Goal: Communication & Community: Answer question/provide support

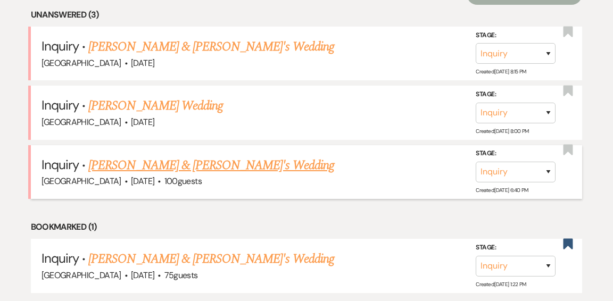
scroll to position [460, 0]
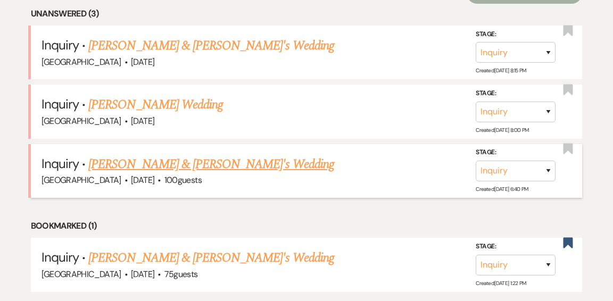
click at [151, 155] on link "[PERSON_NAME] & [PERSON_NAME]'s Wedding" at bounding box center [211, 164] width 246 height 19
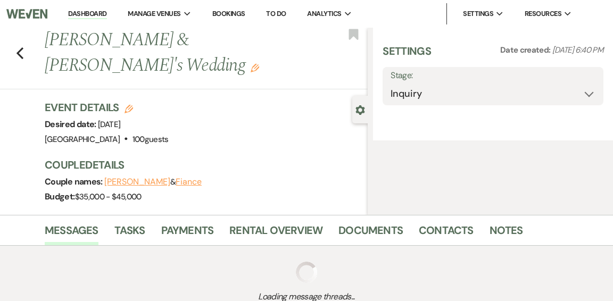
select select "5"
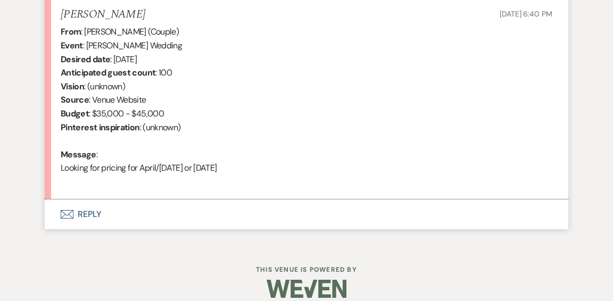
scroll to position [421, 0]
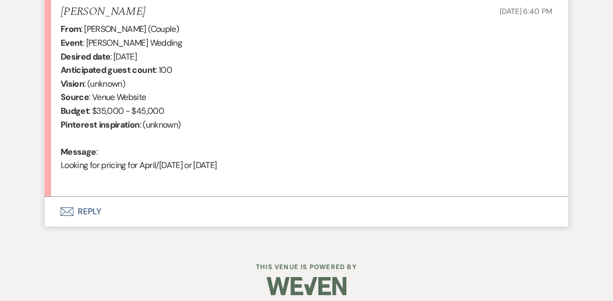
click at [90, 209] on button "Envelope Reply" at bounding box center [307, 212] width 524 height 30
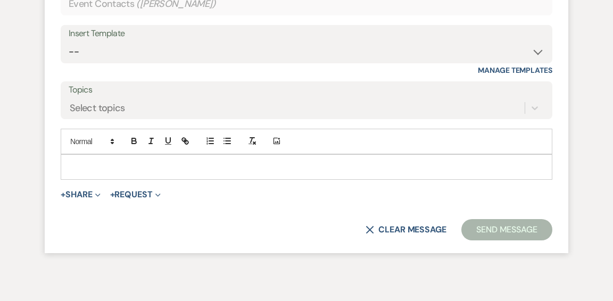
scroll to position [678, 0]
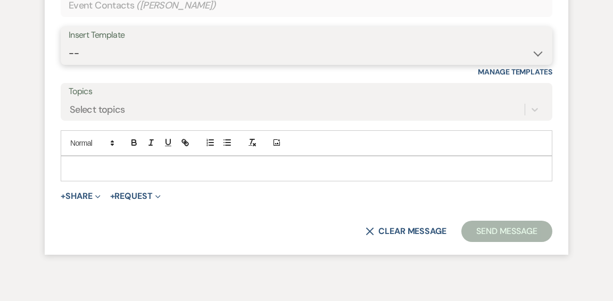
click at [536, 49] on select "-- Weven Planning Portal Introduction (Booked Events) Initial Inquiry Response …" at bounding box center [307, 53] width 476 height 21
select select "6169"
click at [69, 43] on select "-- Weven Planning Portal Introduction (Booked Events) Initial Inquiry Response …" at bounding box center [307, 53] width 476 height 21
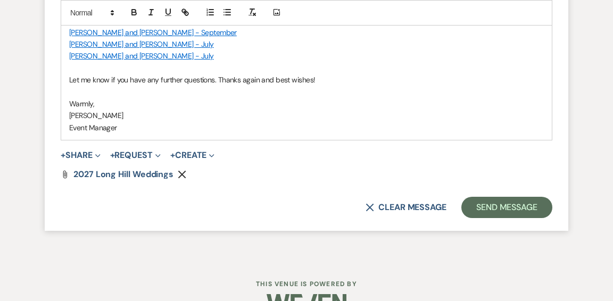
scroll to position [1079, 0]
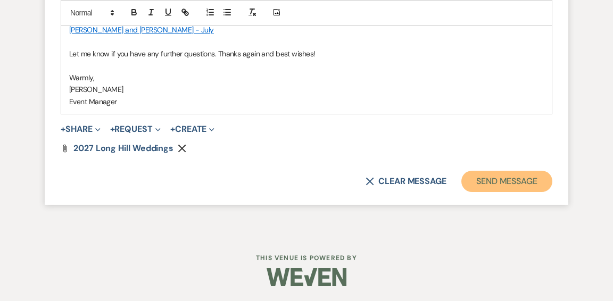
click at [476, 183] on button "Send Message" at bounding box center [506, 181] width 91 height 21
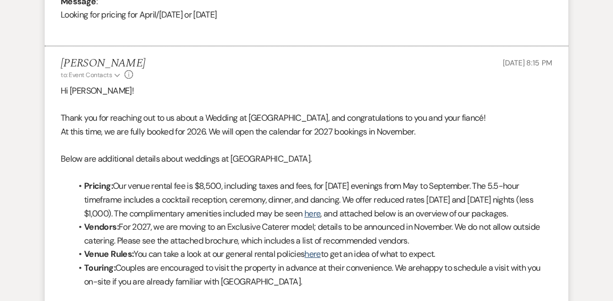
scroll to position [0, 0]
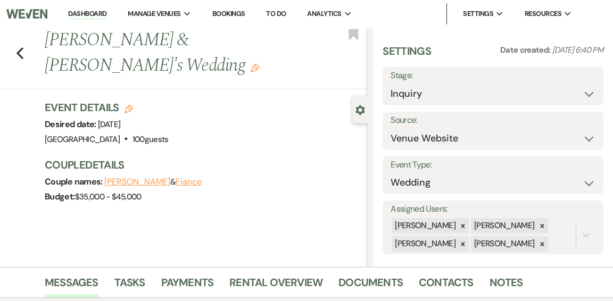
click at [85, 13] on link "Dashboard" at bounding box center [87, 14] width 38 height 10
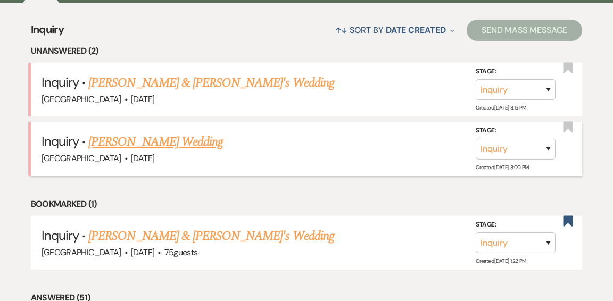
scroll to position [424, 0]
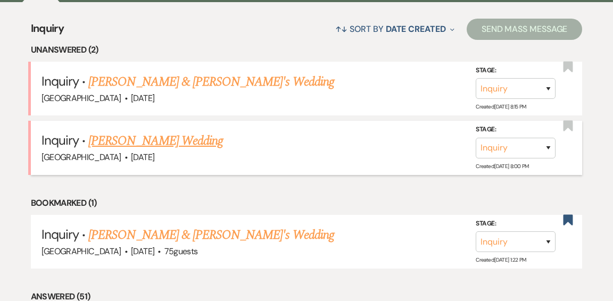
click at [164, 131] on link "[PERSON_NAME] Wedding" at bounding box center [155, 140] width 135 height 19
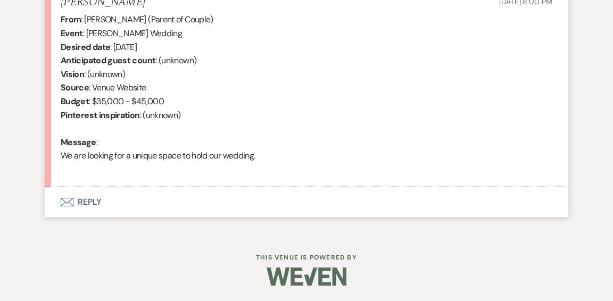
scroll to position [431, 0]
select select "5"
click at [92, 201] on button "Envelope Reply" at bounding box center [307, 202] width 524 height 30
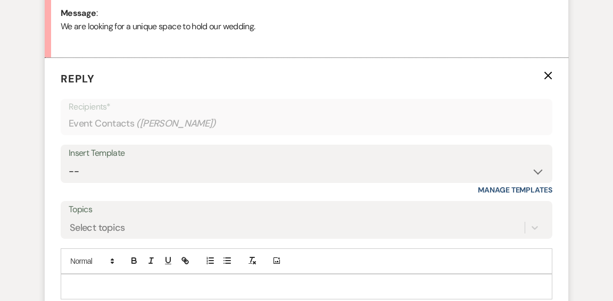
scroll to position [561, 0]
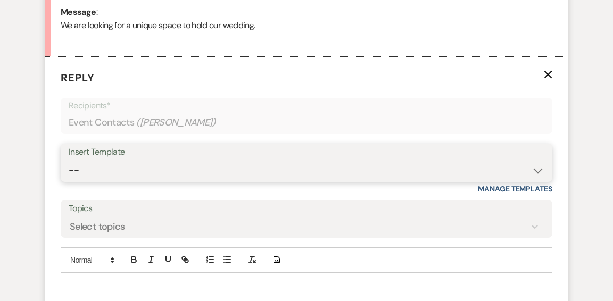
click at [532, 171] on select "-- Weven Planning Portal Introduction (Booked Events) Initial Inquiry Response …" at bounding box center [307, 170] width 476 height 21
select select "6169"
click at [69, 160] on select "-- Weven Planning Portal Introduction (Booked Events) Initial Inquiry Response …" at bounding box center [307, 170] width 476 height 21
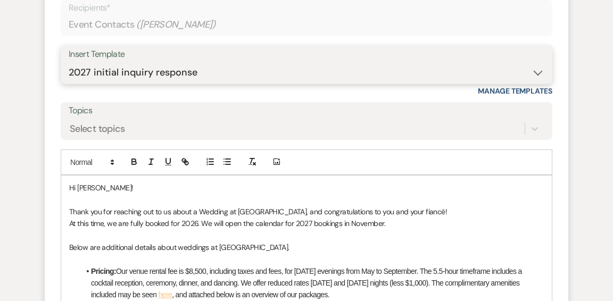
scroll to position [662, 0]
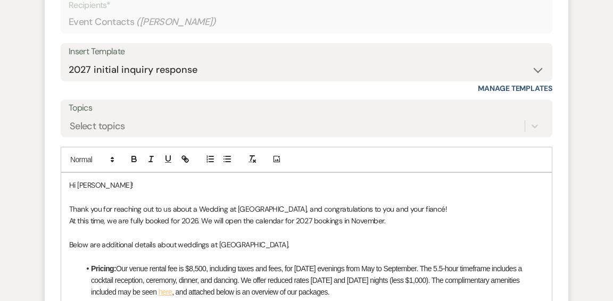
click at [401, 209] on p "Thank you for reaching out to us about a Wedding at [GEOGRAPHIC_DATA], and cong…" at bounding box center [306, 209] width 475 height 12
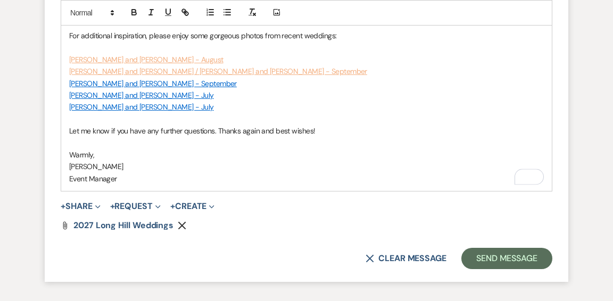
scroll to position [1005, 0]
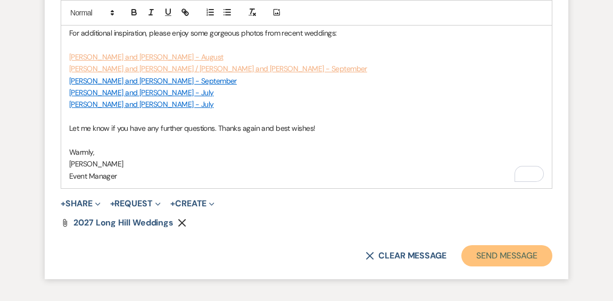
click at [504, 252] on button "Send Message" at bounding box center [506, 255] width 91 height 21
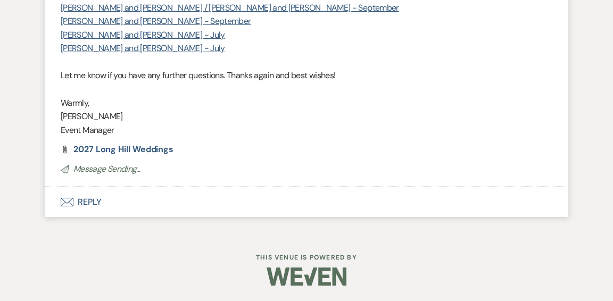
scroll to position [0, 0]
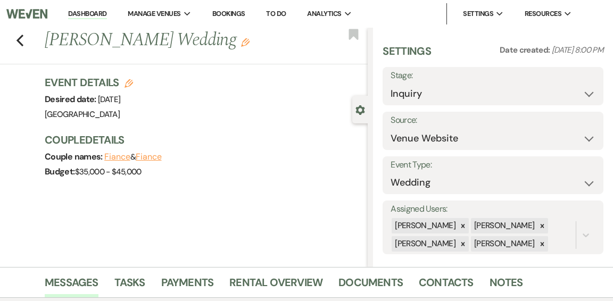
click at [74, 14] on link "Dashboard" at bounding box center [87, 14] width 38 height 10
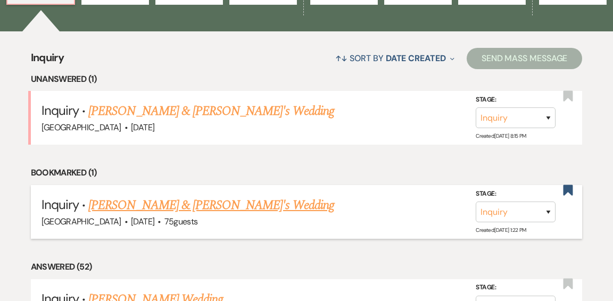
scroll to position [401, 0]
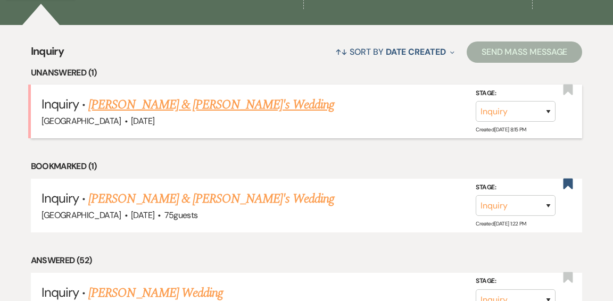
click at [195, 95] on link "[PERSON_NAME] & [PERSON_NAME]'s Wedding" at bounding box center [211, 104] width 246 height 19
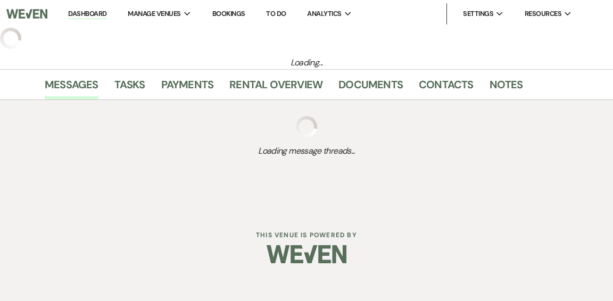
select select "5"
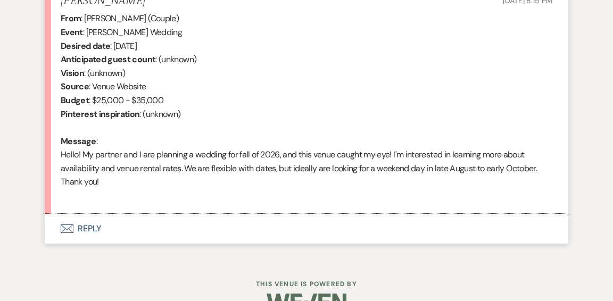
scroll to position [458, 0]
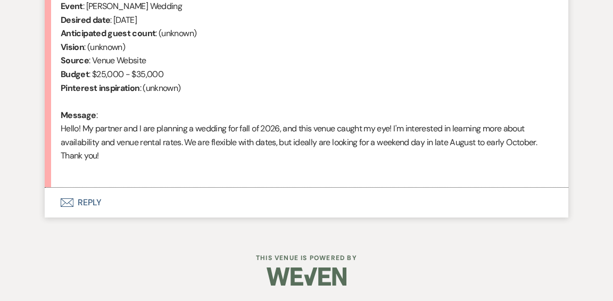
click at [92, 203] on button "Envelope Reply" at bounding box center [307, 203] width 524 height 30
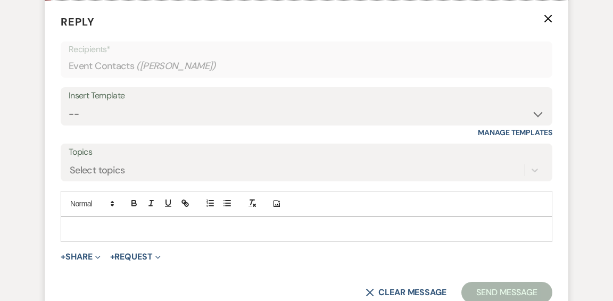
scroll to position [645, 0]
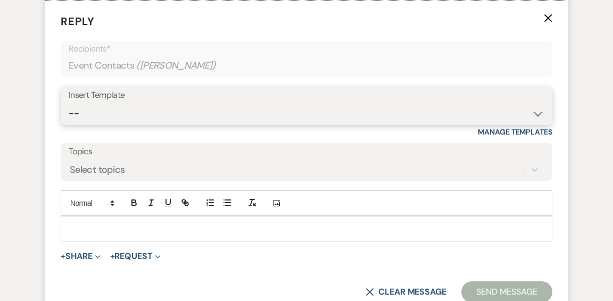
click at [536, 115] on select "-- Weven Planning Portal Introduction (Booked Events) Initial Inquiry Response …" at bounding box center [307, 113] width 476 height 21
select select "6169"
click at [69, 103] on select "-- Weven Planning Portal Introduction (Booked Events) Initial Inquiry Response …" at bounding box center [307, 113] width 476 height 21
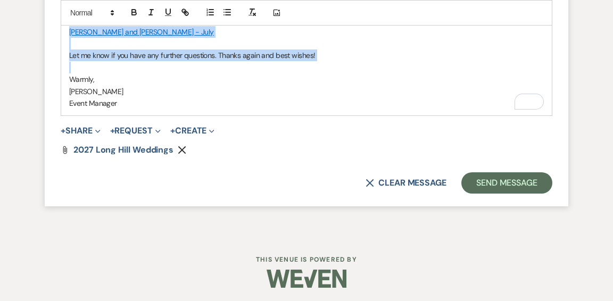
scroll to position [1106, 0]
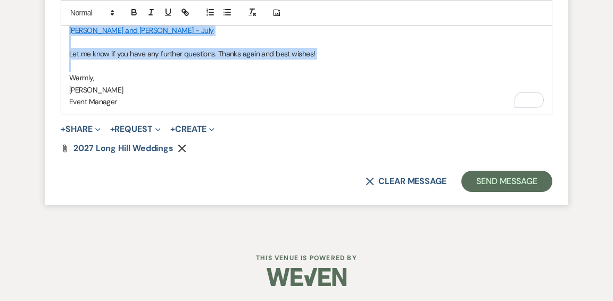
drag, startPoint x: 201, startPoint y: 177, endPoint x: 288, endPoint y: 66, distance: 141.0
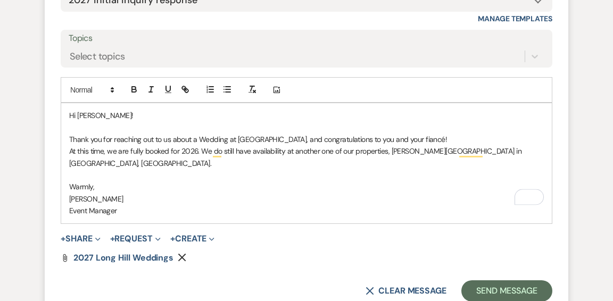
scroll to position [758, 0]
click at [82, 170] on p "To enrich screen reader interactions, please activate Accessibility in Grammarl…" at bounding box center [306, 176] width 475 height 12
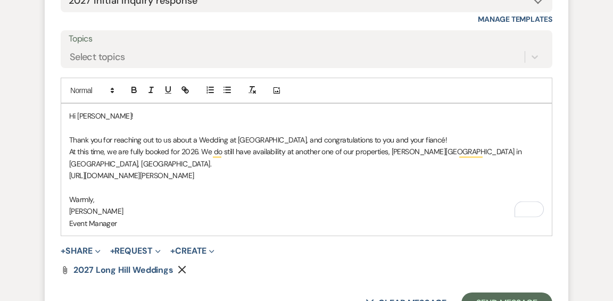
drag, startPoint x: 210, startPoint y: 164, endPoint x: 71, endPoint y: 155, distance: 139.2
click at [61, 161] on div "Hi [PERSON_NAME]! Thank you for reaching out to us about a Wedding at [GEOGRAPH…" at bounding box center [306, 170] width 491 height 132
click at [189, 88] on icon "button" at bounding box center [185, 90] width 10 height 10
type input "[URL][DOMAIN_NAME][PERSON_NAME]"
click at [201, 184] on link at bounding box center [196, 184] width 23 height 8
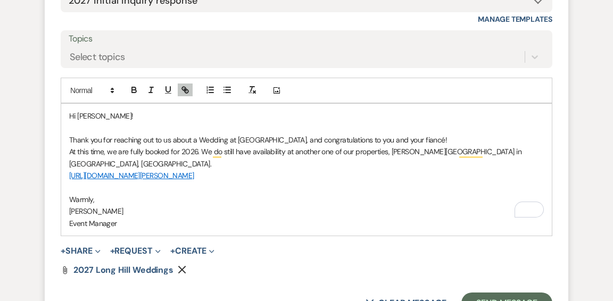
click at [281, 205] on p "[PERSON_NAME]" at bounding box center [306, 211] width 475 height 12
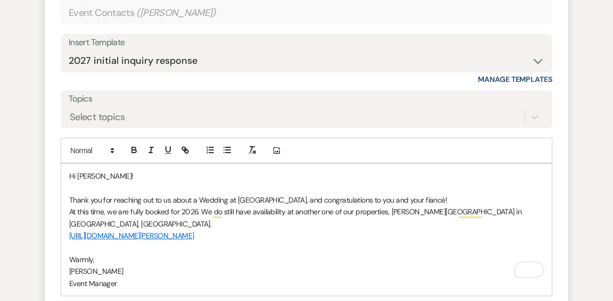
scroll to position [695, 0]
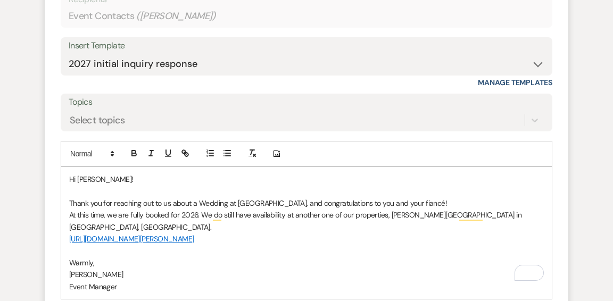
click at [523, 217] on p "At this time, we are fully booked for 2026. We do still have availability at an…" at bounding box center [306, 221] width 475 height 24
click at [538, 216] on p "At this time, we are fully booked for 2026. We do still have availability at an…" at bounding box center [306, 221] width 475 height 24
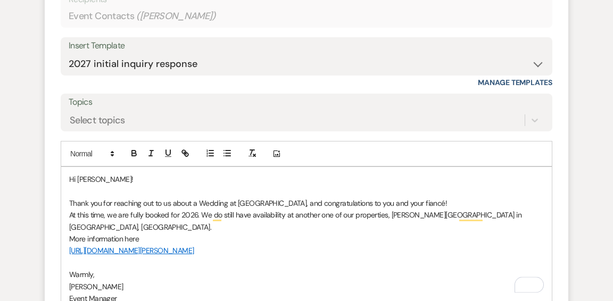
click at [68, 239] on div "Hi [PERSON_NAME]! Thank you for reaching out to us about a Wedding at [GEOGRAPH…" at bounding box center [306, 239] width 491 height 144
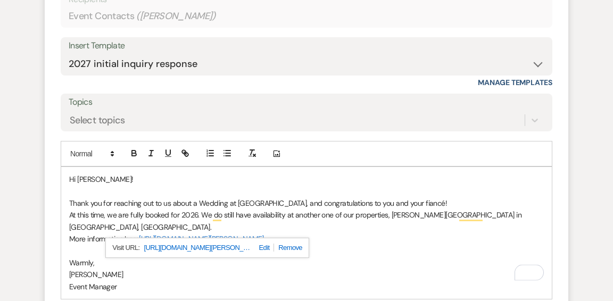
click at [362, 257] on p "Warmly," at bounding box center [306, 263] width 475 height 12
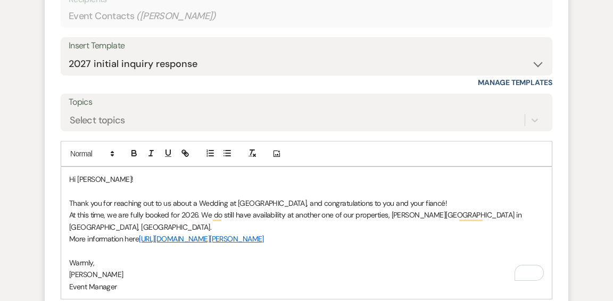
click at [202, 213] on p "At this time, we are fully booked for 2026. We do still have availability at an…" at bounding box center [306, 221] width 475 height 24
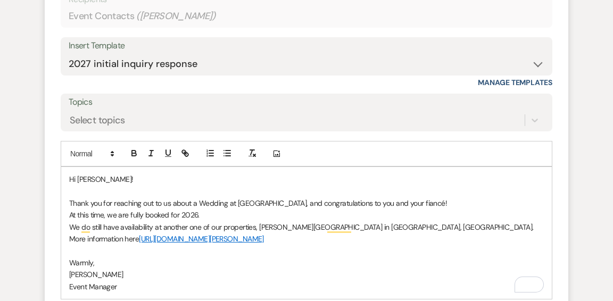
click at [103, 227] on p "We do still have availability at another one of our properties, [PERSON_NAME][G…" at bounding box center [306, 227] width 475 height 12
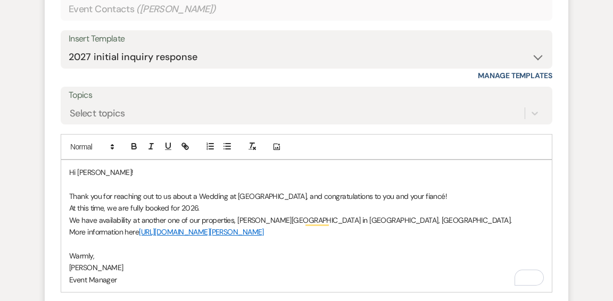
scroll to position [704, 0]
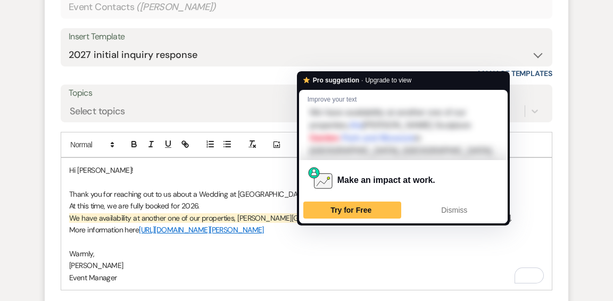
click at [307, 219] on p "We have availability at another one of our properties, [PERSON_NAME][GEOGRAPHIC…" at bounding box center [306, 218] width 475 height 12
click at [329, 217] on p "We have availability at another one of our properties, [PERSON_NAME][GEOGRAPHIC…" at bounding box center [306, 218] width 475 height 12
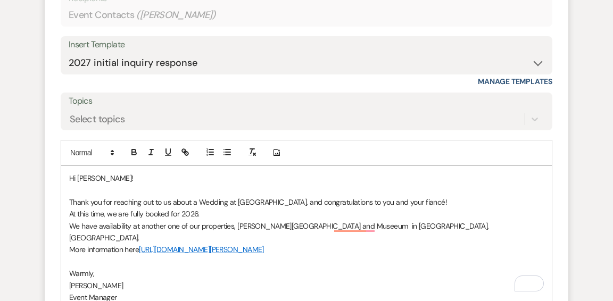
click at [351, 228] on p "We have availability at another one of our properties, [PERSON_NAME][GEOGRAPHIC…" at bounding box center [306, 232] width 475 height 24
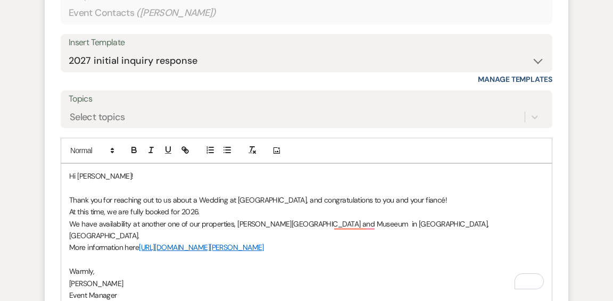
click at [344, 228] on p "We have availability at another one of our properties, [PERSON_NAME][GEOGRAPHIC…" at bounding box center [306, 230] width 475 height 24
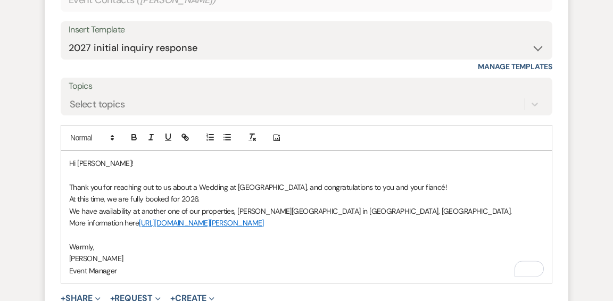
scroll to position [714, 0]
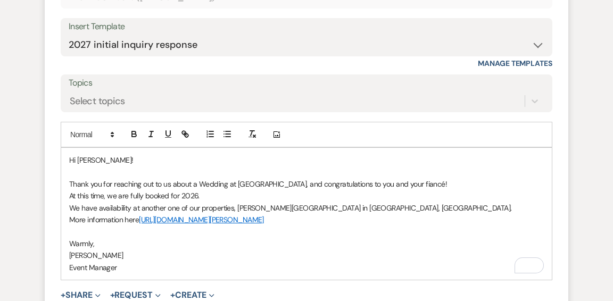
click at [81, 206] on p "We have availability at another one of our properties, [PERSON_NAME][GEOGRAPHIC…" at bounding box center [306, 208] width 475 height 12
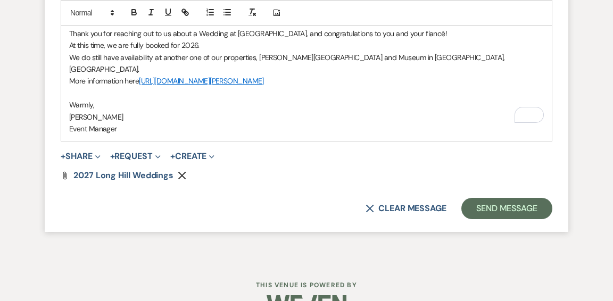
scroll to position [866, 0]
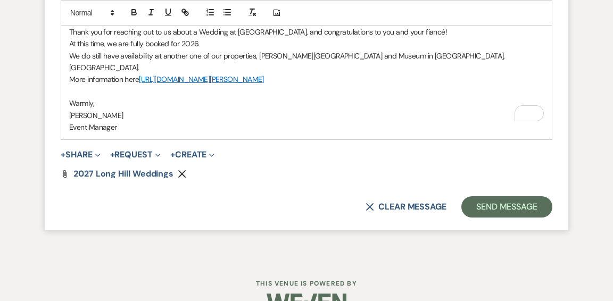
click at [184, 170] on icon "Remove" at bounding box center [182, 174] width 9 height 9
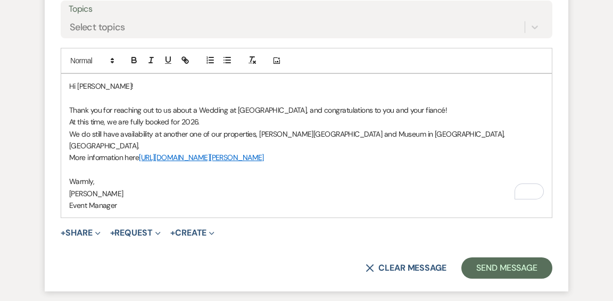
scroll to position [786, 0]
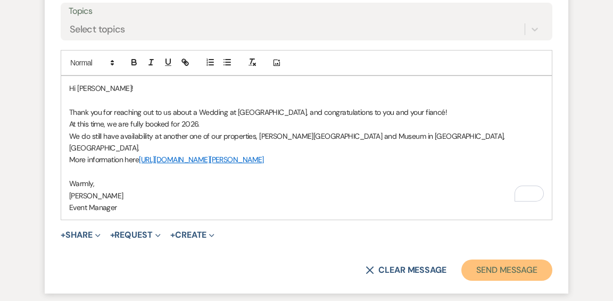
click at [506, 260] on button "Send Message" at bounding box center [506, 270] width 91 height 21
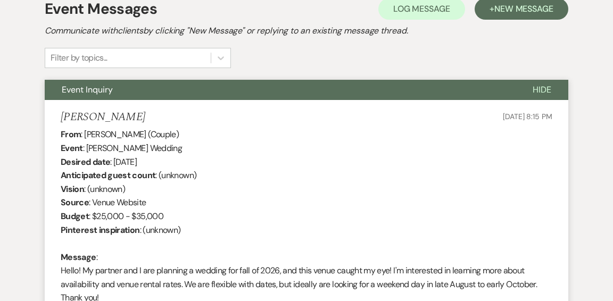
scroll to position [0, 0]
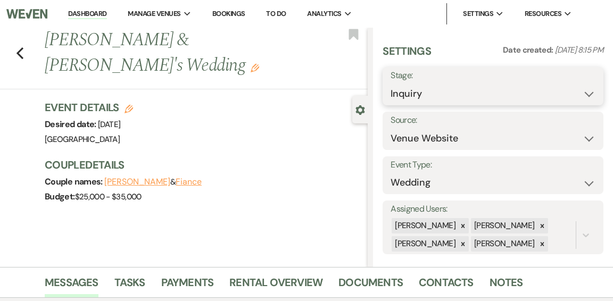
click at [588, 96] on select "Inquiry Follow Up Tour Requested Tour Confirmed Toured Proposal Sent Booked Lost" at bounding box center [493, 94] width 205 height 21
select select "8"
click at [391, 84] on select "Inquiry Follow Up Tour Requested Tour Confirmed Toured Proposal Sent Booked Lost" at bounding box center [493, 94] width 205 height 21
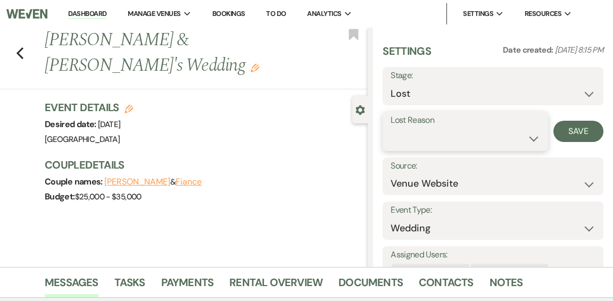
click at [526, 139] on select "Booked Elsewhere Budget Date Unavailable No Response Not a Good Match Capacity …" at bounding box center [466, 138] width 150 height 21
select select "8"
click at [391, 128] on select "Booked Elsewhere Budget Date Unavailable No Response Not a Good Match Capacity …" at bounding box center [466, 138] width 150 height 21
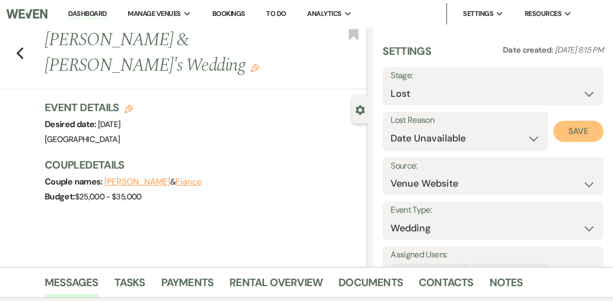
drag, startPoint x: 582, startPoint y: 132, endPoint x: 535, endPoint y: 115, distance: 49.8
click at [583, 131] on button "Save" at bounding box center [578, 131] width 50 height 21
click at [19, 53] on icon "Previous" at bounding box center [20, 53] width 8 height 13
select select "8"
